Goal: Task Accomplishment & Management: Use online tool/utility

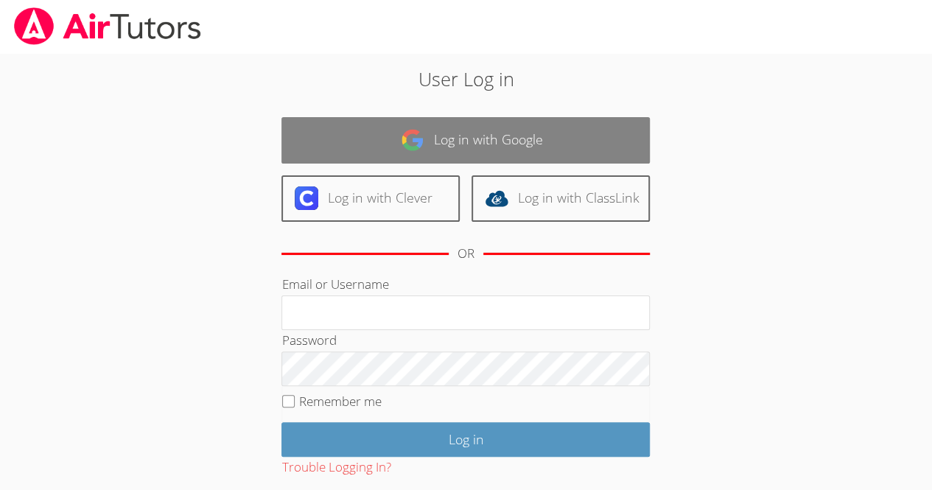
click at [415, 162] on link "Log in with Google" at bounding box center [465, 140] width 368 height 46
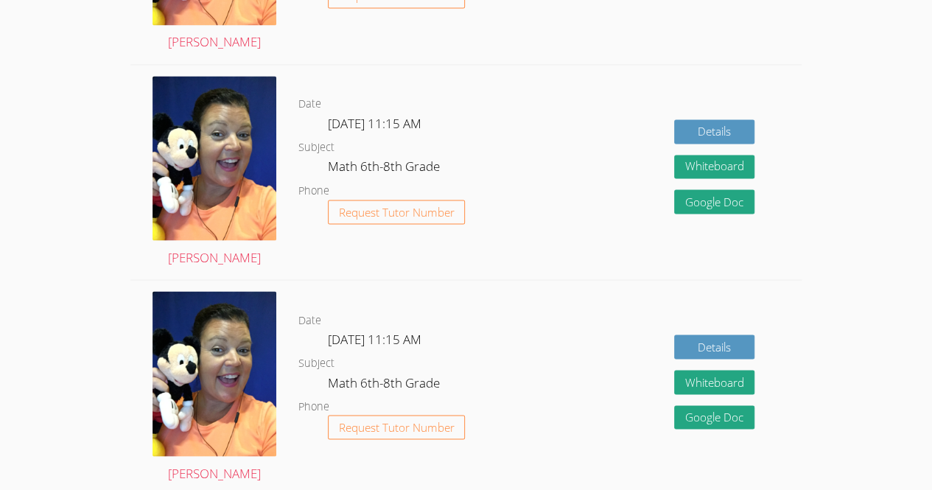
scroll to position [1231, 0]
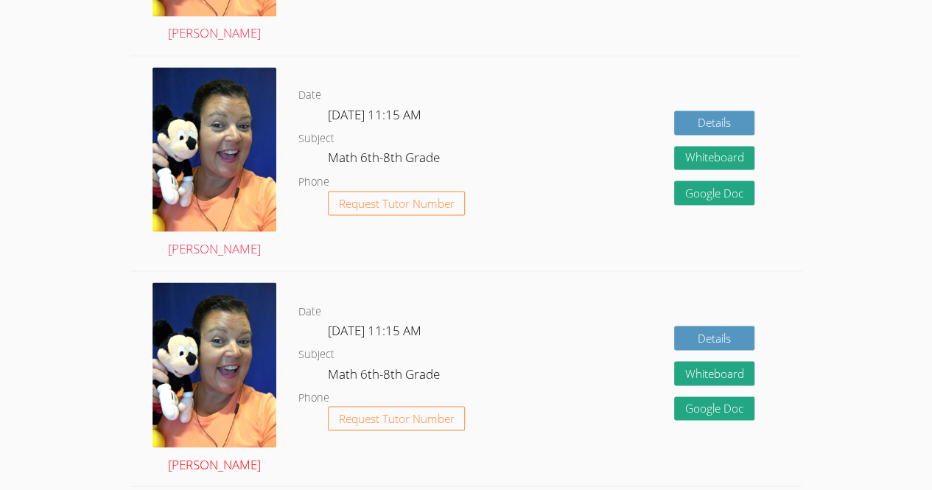
click at [264, 317] on img at bounding box center [214, 364] width 124 height 165
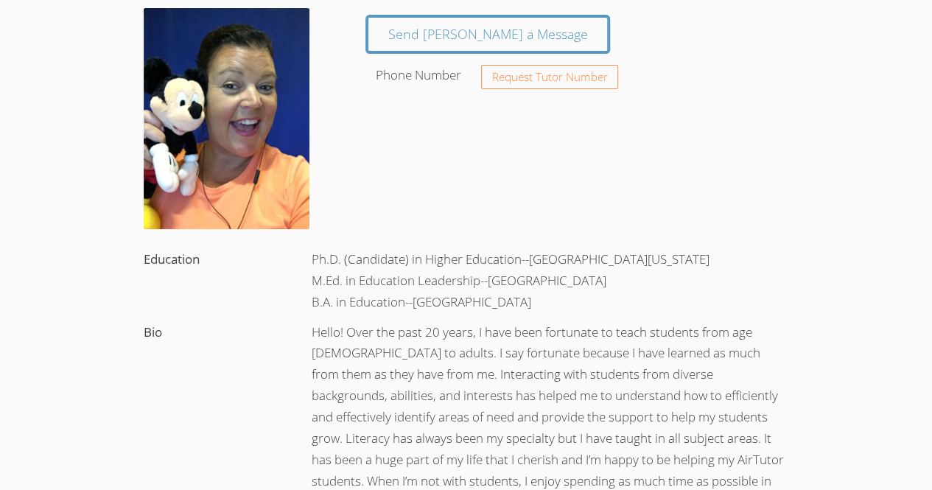
scroll to position [128, 0]
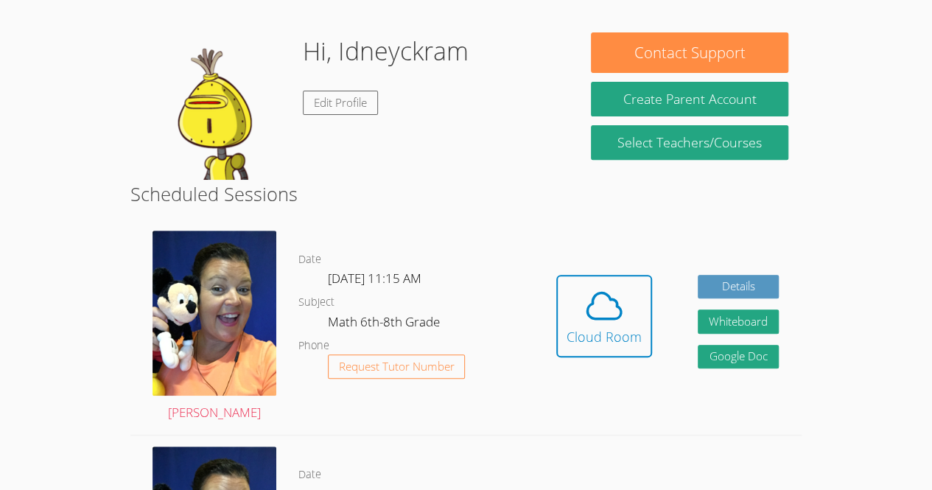
scroll to position [203, 0]
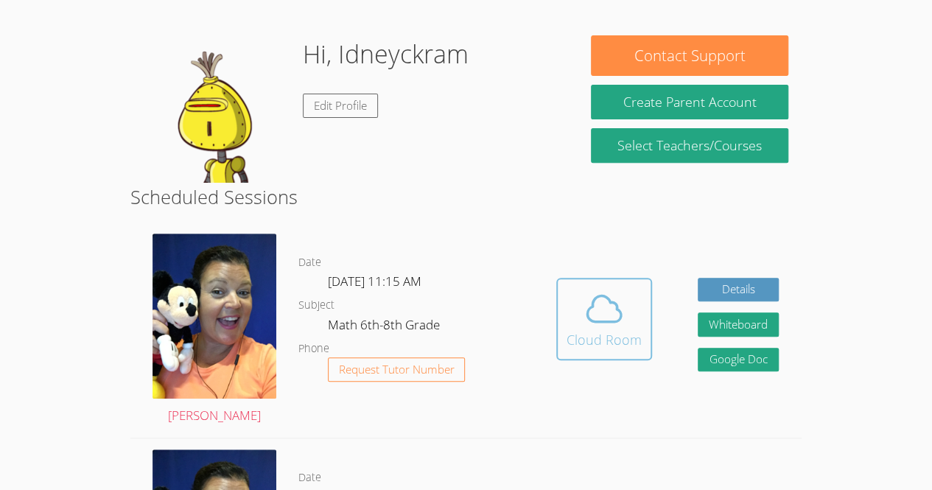
click at [608, 343] on div "Cloud Room" at bounding box center [603, 339] width 75 height 21
click at [602, 307] on icon at bounding box center [603, 308] width 41 height 41
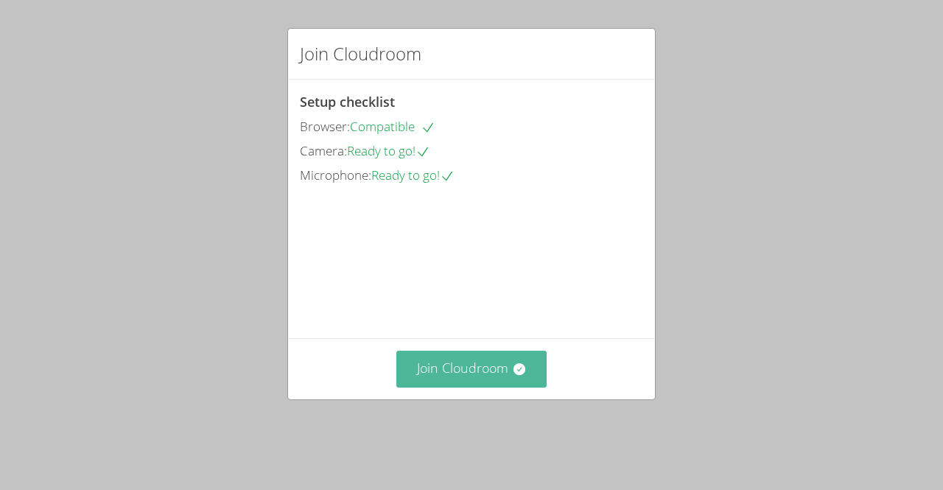
click at [461, 377] on button "Join Cloudroom" at bounding box center [471, 369] width 151 height 36
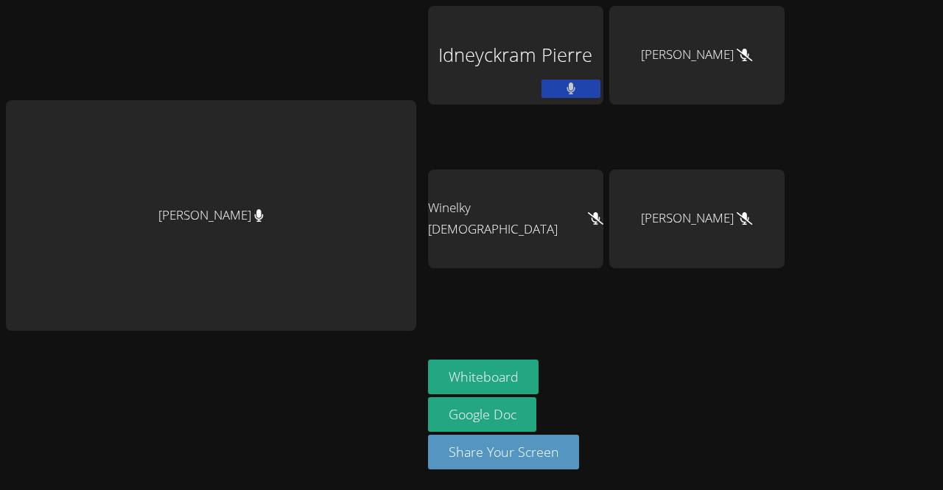
click at [576, 92] on icon at bounding box center [571, 88] width 10 height 13
click at [762, 63] on div "Marvens Laloi" at bounding box center [696, 55] width 175 height 99
click at [752, 50] on icon at bounding box center [744, 55] width 15 height 13
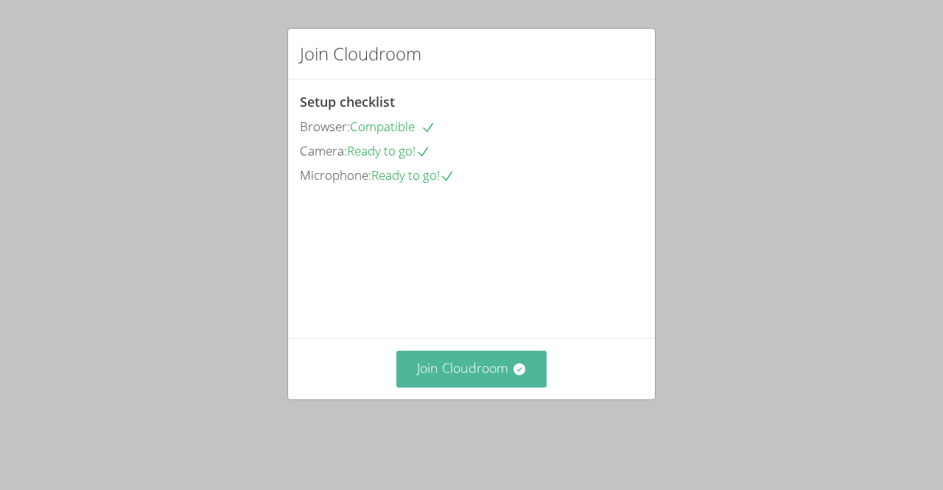
click at [485, 384] on button "Join Cloudroom" at bounding box center [471, 369] width 151 height 36
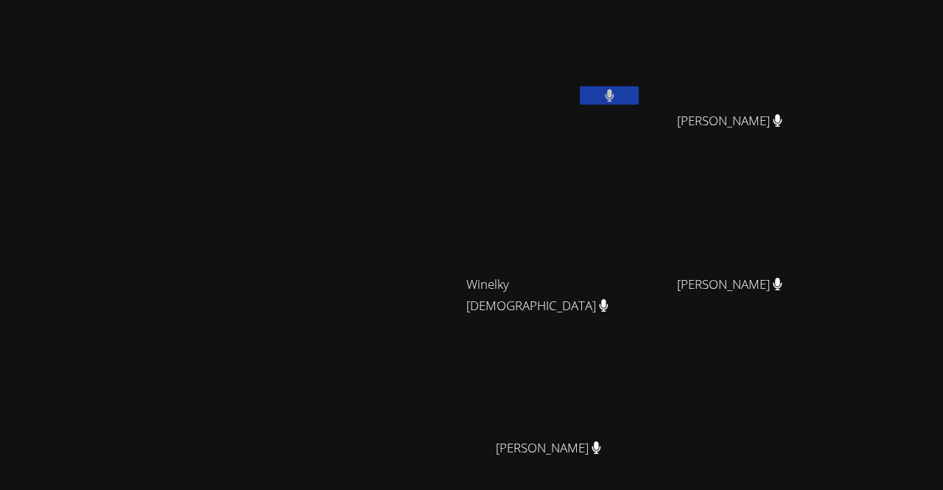
click at [168, 465] on div at bounding box center [230, 436] width 449 height 59
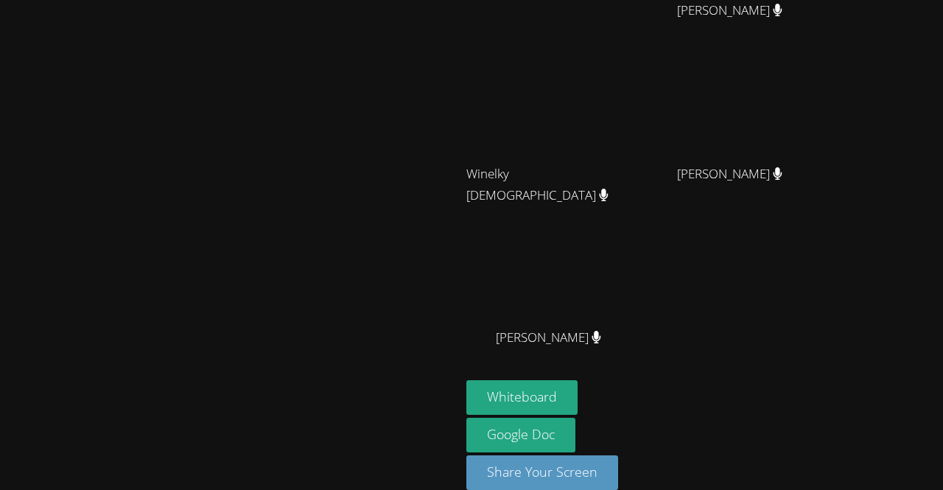
scroll to position [129, 0]
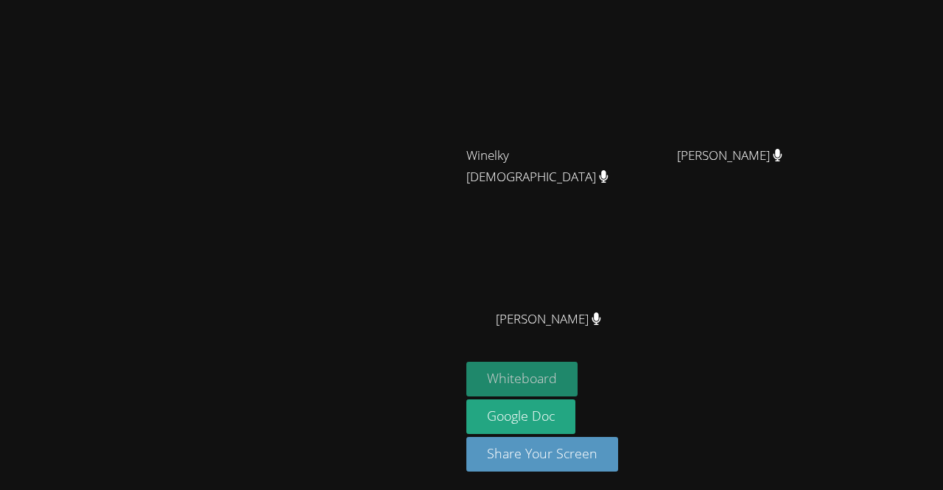
click at [577, 384] on button "Whiteboard" at bounding box center [521, 379] width 111 height 35
click at [577, 379] on button "Whiteboard" at bounding box center [521, 379] width 111 height 35
click at [577, 369] on button "Whiteboard" at bounding box center [521, 379] width 111 height 35
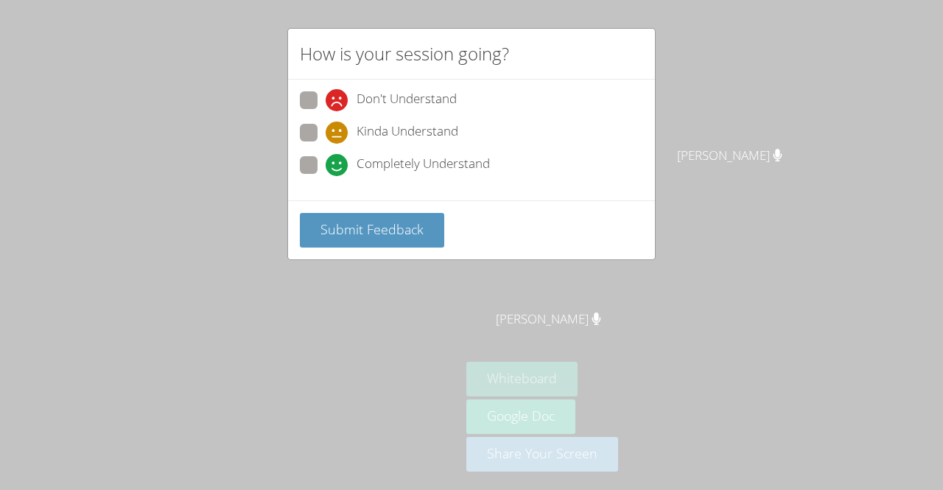
scroll to position [122, 0]
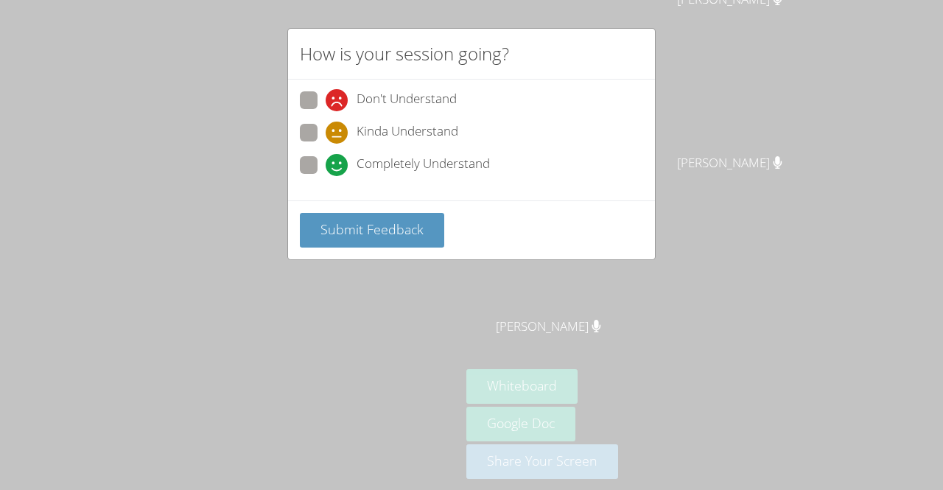
click at [300, 140] on label "Kinda Understand" at bounding box center [379, 134] width 158 height 20
click at [326, 136] on input "Kinda Understand" at bounding box center [332, 130] width 13 height 13
radio input "true"
click at [368, 275] on div "How is your session going? Don't Understand Kinda Understand Completely Underst…" at bounding box center [471, 245] width 943 height 490
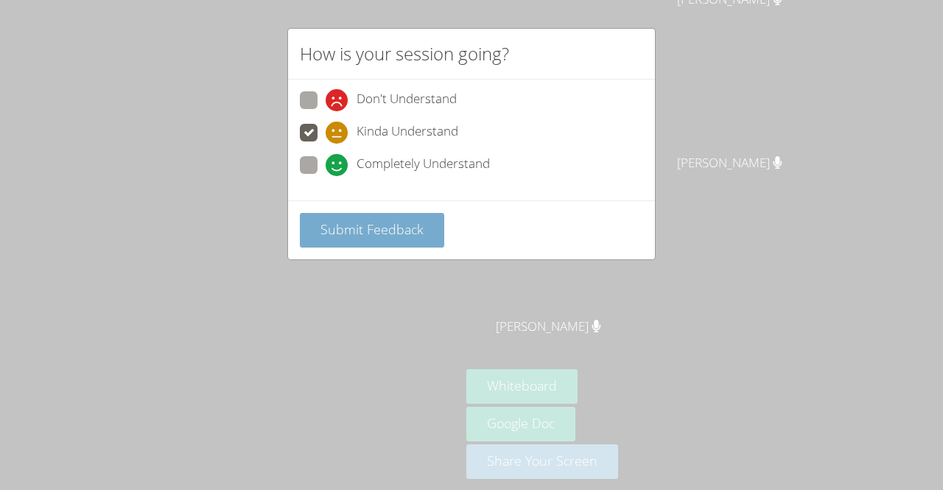
click at [389, 234] on span "Submit Feedback" at bounding box center [371, 229] width 103 height 18
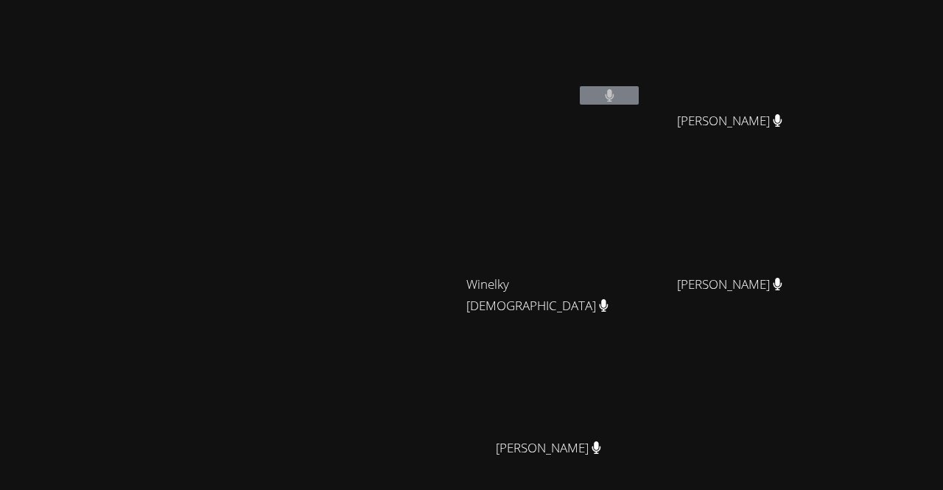
scroll to position [0, 0]
